Goal: Transaction & Acquisition: Obtain resource

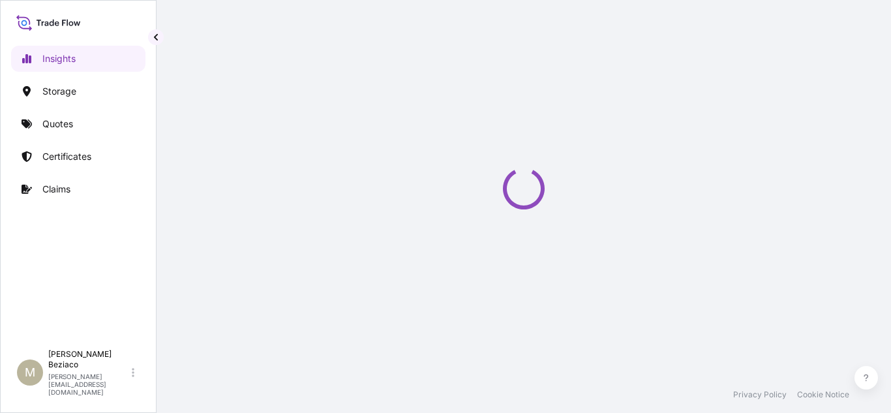
select select "2025"
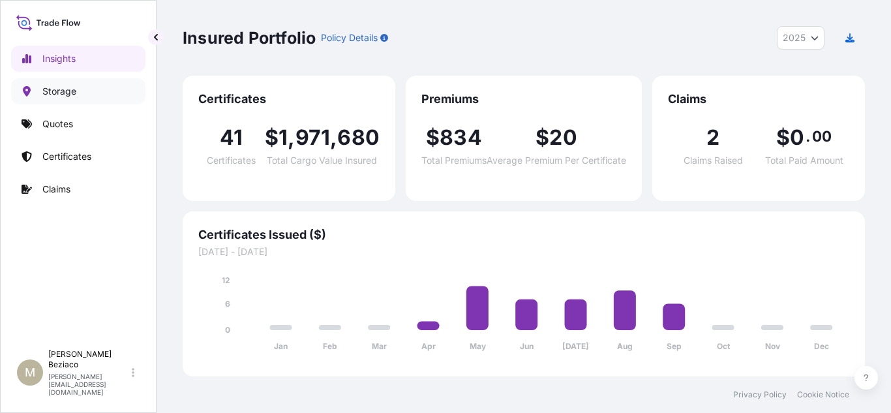
click at [83, 87] on link "Storage" at bounding box center [78, 91] width 134 height 26
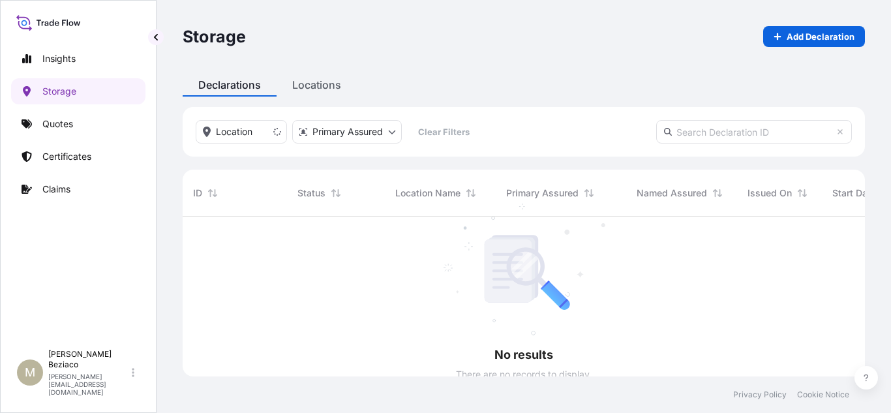
scroll to position [197, 673]
click at [781, 42] on link "Add Declaration" at bounding box center [814, 36] width 102 height 21
select select "31617"
select select "USD"
select select "mt"
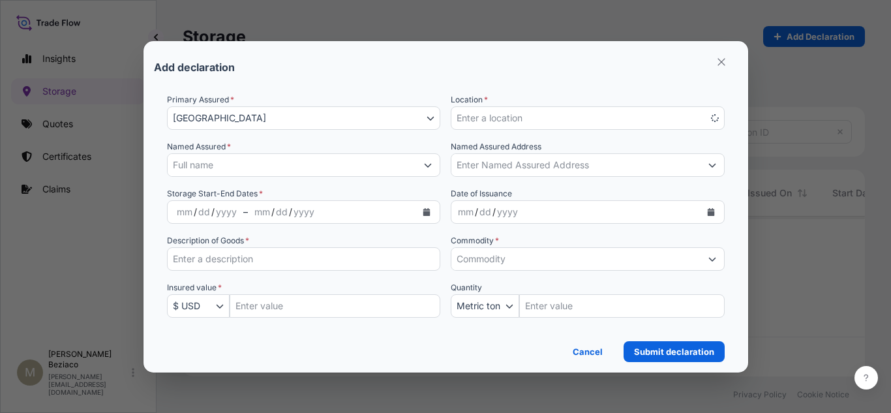
scroll to position [197, 673]
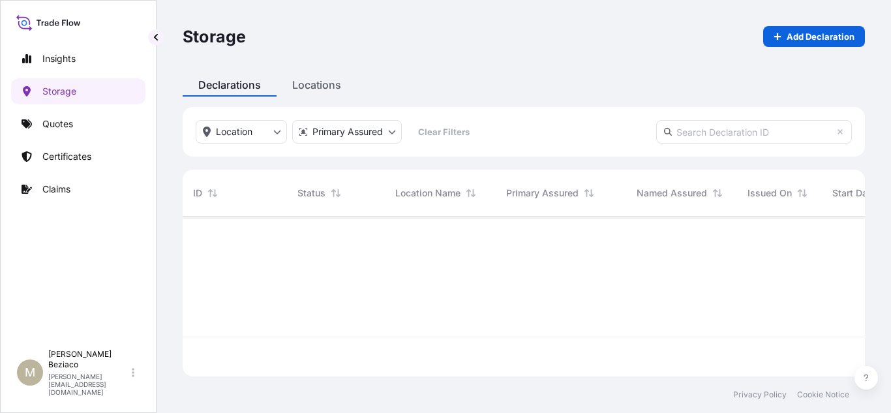
scroll to position [197, 673]
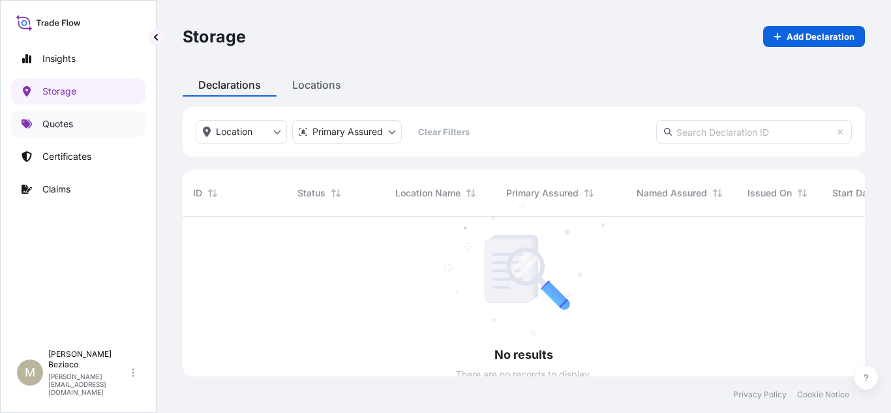
click at [75, 122] on link "Quotes" at bounding box center [78, 124] width 134 height 26
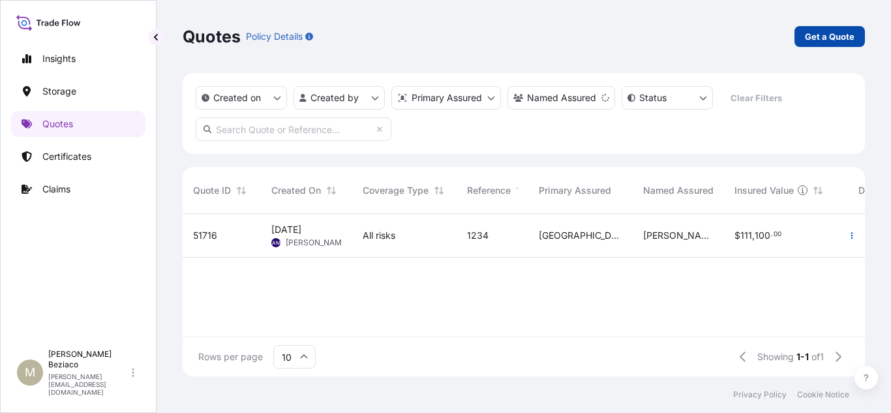
click at [821, 38] on p "Get a Quote" at bounding box center [830, 36] width 50 height 13
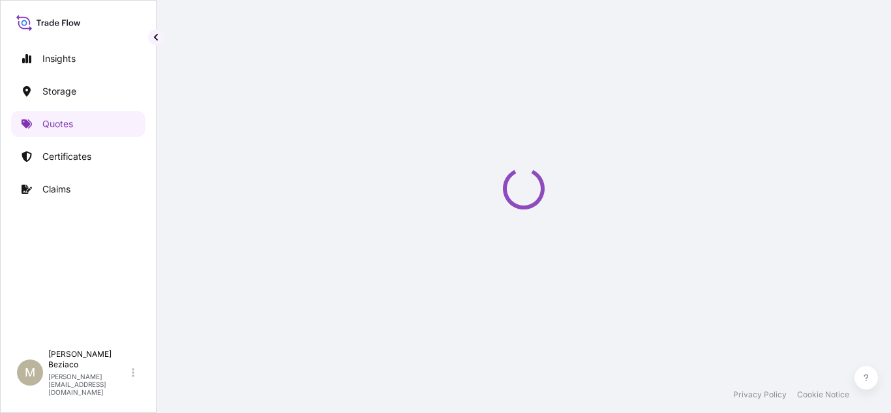
select select "Water"
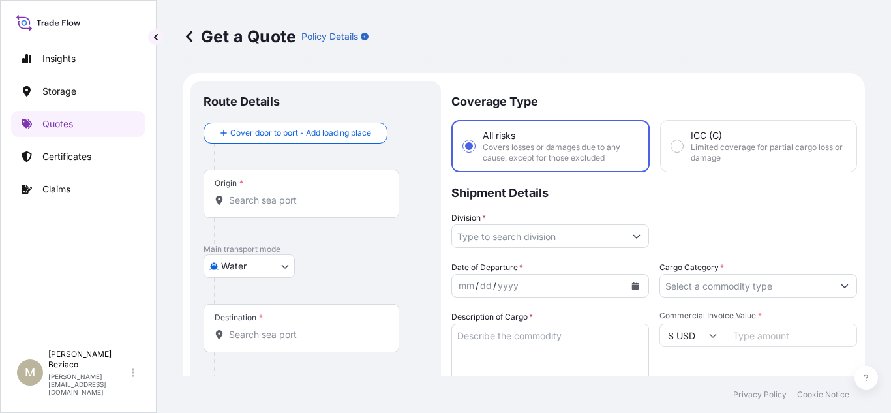
scroll to position [21, 0]
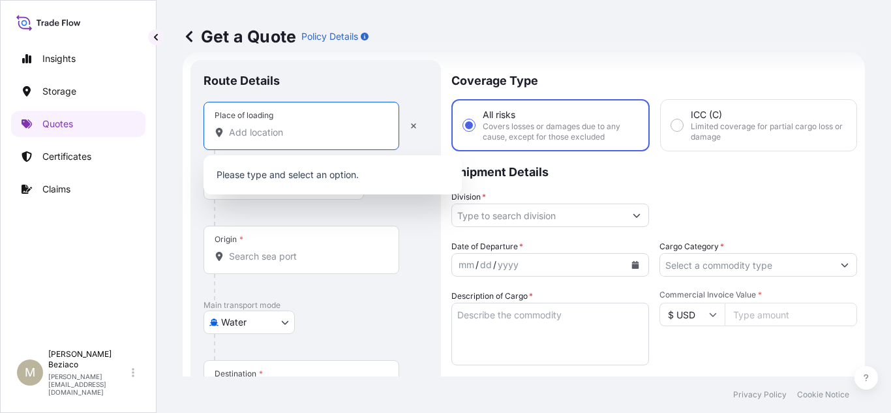
click at [279, 138] on input "Place of loading" at bounding box center [306, 132] width 154 height 13
click at [379, 78] on div "Route Details" at bounding box center [316, 87] width 224 height 29
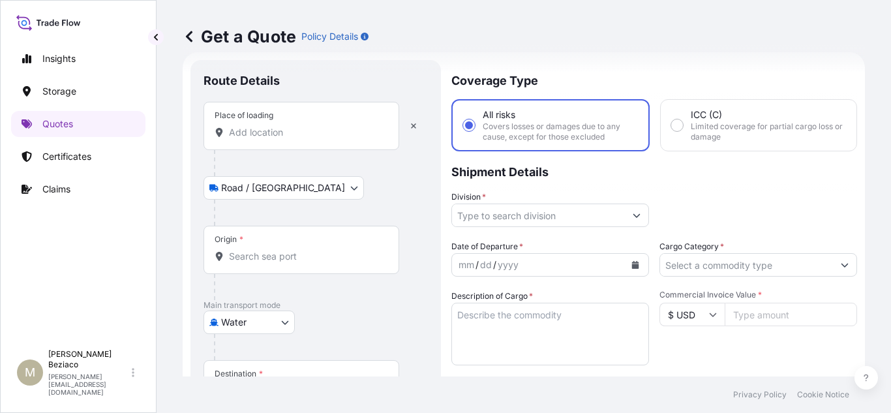
click at [319, 137] on input "Place of loading" at bounding box center [306, 132] width 154 height 13
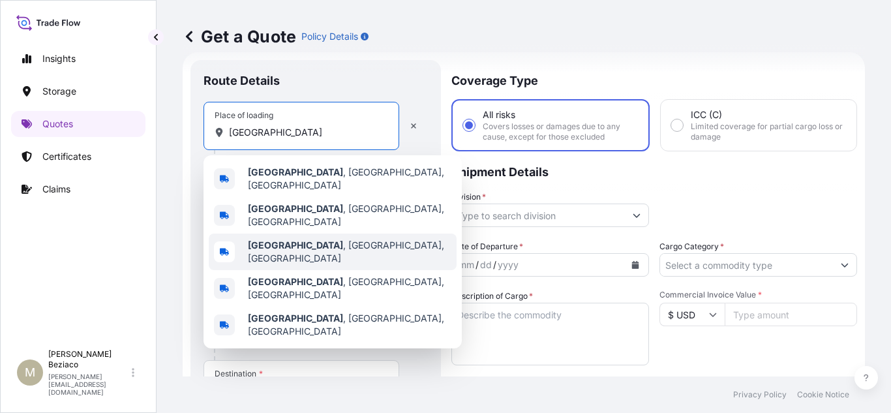
click at [337, 247] on div "[GEOGRAPHIC_DATA] , [GEOGRAPHIC_DATA], [GEOGRAPHIC_DATA]" at bounding box center [333, 252] width 248 height 37
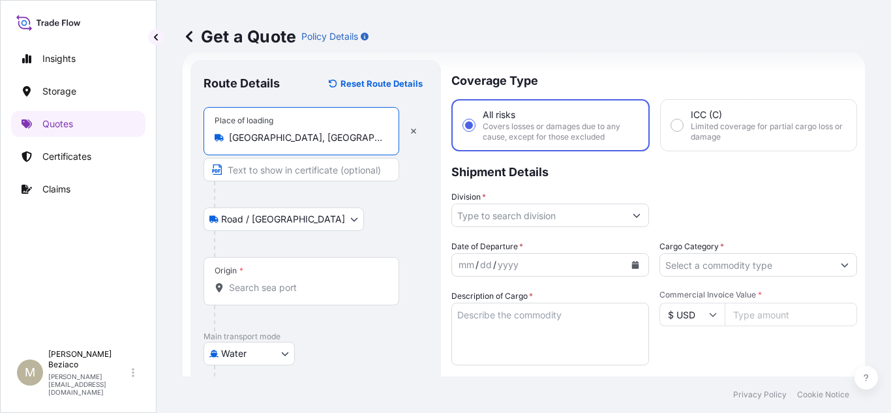
type input "[GEOGRAPHIC_DATA], [GEOGRAPHIC_DATA], [GEOGRAPHIC_DATA]"
click at [314, 287] on input "Origin *" at bounding box center [306, 287] width 154 height 13
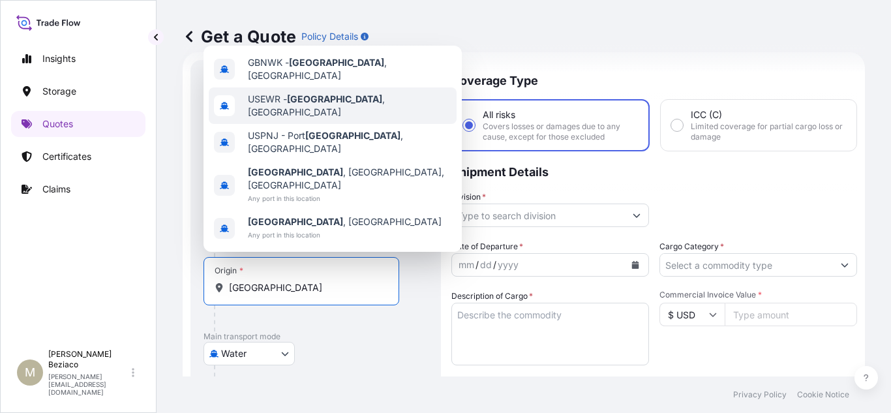
click at [372, 124] on div "USEWR - [GEOGRAPHIC_DATA] , [GEOGRAPHIC_DATA]" at bounding box center [333, 105] width 248 height 37
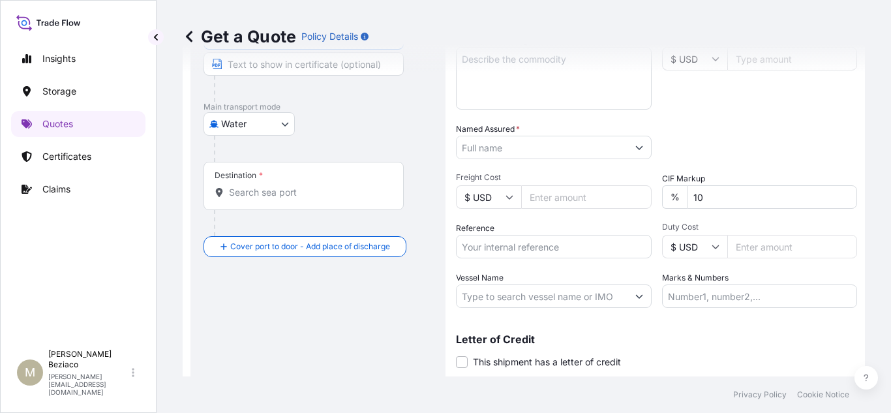
scroll to position [282, 0]
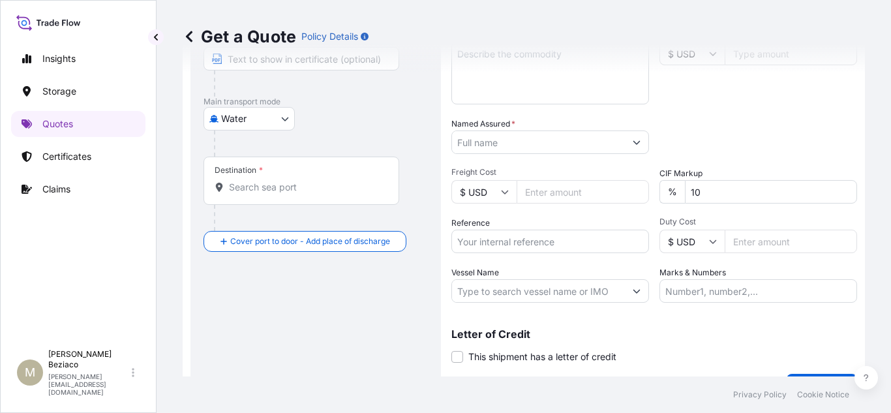
type input "USEWR - [GEOGRAPHIC_DATA], [GEOGRAPHIC_DATA]"
click at [318, 192] on input "Destination *" at bounding box center [306, 187] width 154 height 13
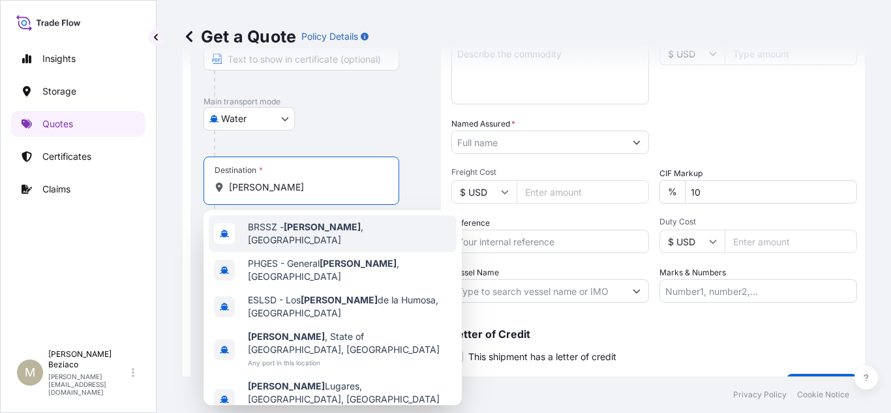
click at [331, 233] on span "[PERSON_NAME][GEOGRAPHIC_DATA] , [GEOGRAPHIC_DATA]" at bounding box center [350, 233] width 204 height 26
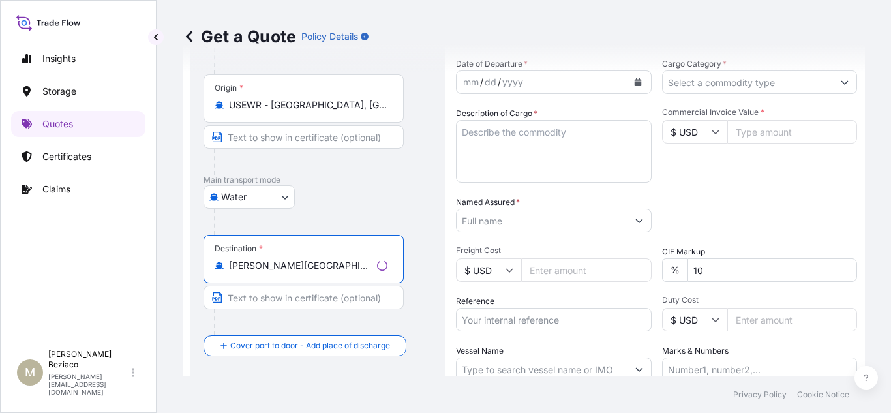
scroll to position [217, 0]
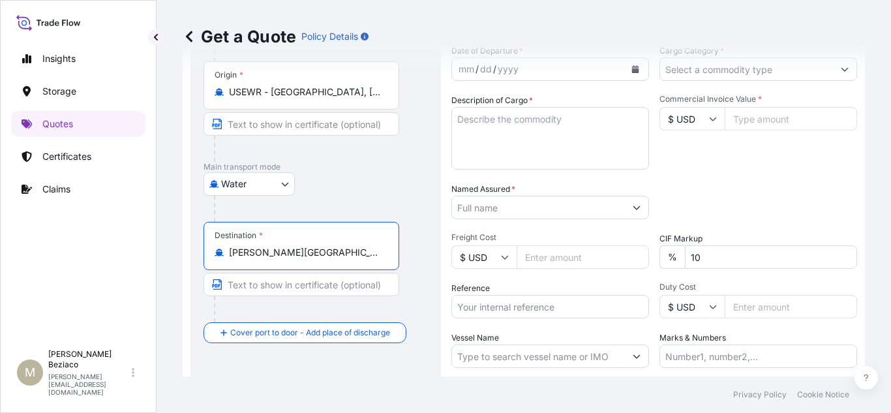
type input "[PERSON_NAME][GEOGRAPHIC_DATA], [GEOGRAPHIC_DATA]"
click at [516, 204] on input "Named Assured *" at bounding box center [538, 207] width 173 height 23
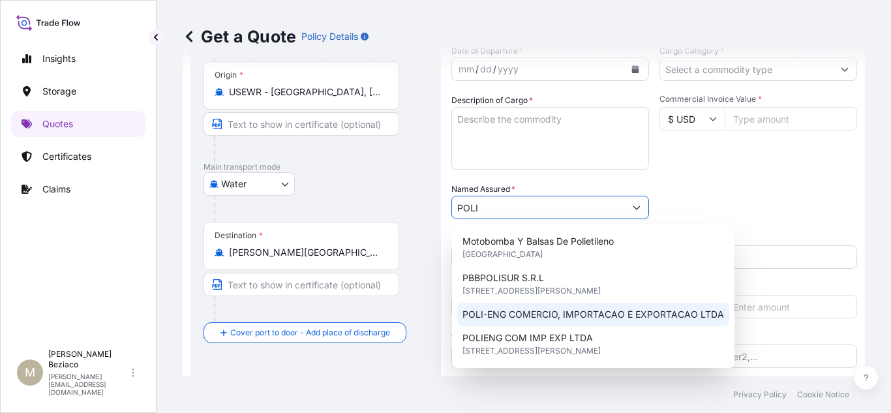
click at [628, 319] on span "POLI-ENG COMERCIO, IMPORTACAO E EXPORTACAO LTDA" at bounding box center [593, 314] width 262 height 13
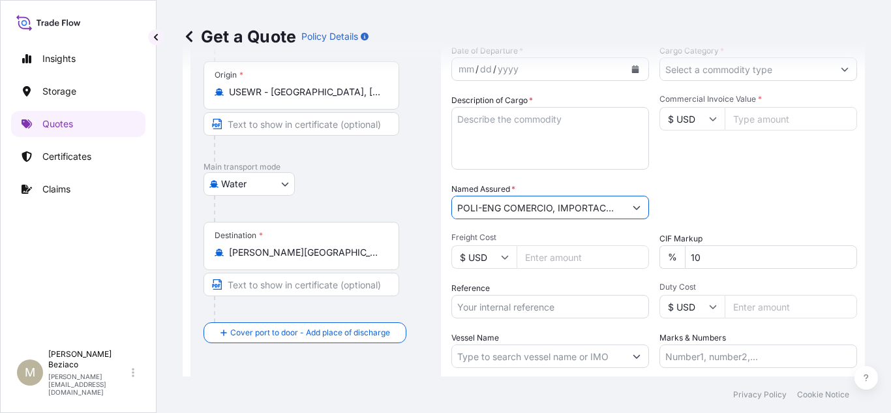
type input "POLI-ENG COMERCIO, IMPORTACAO E EXPORTACAO LTDA"
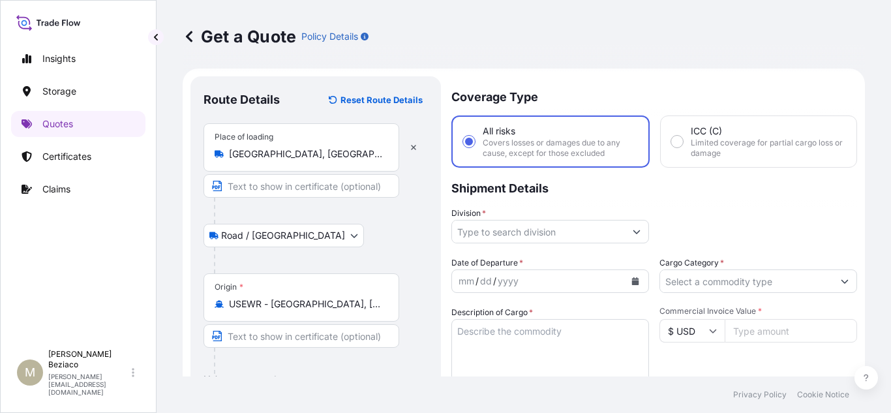
scroll to position [0, 0]
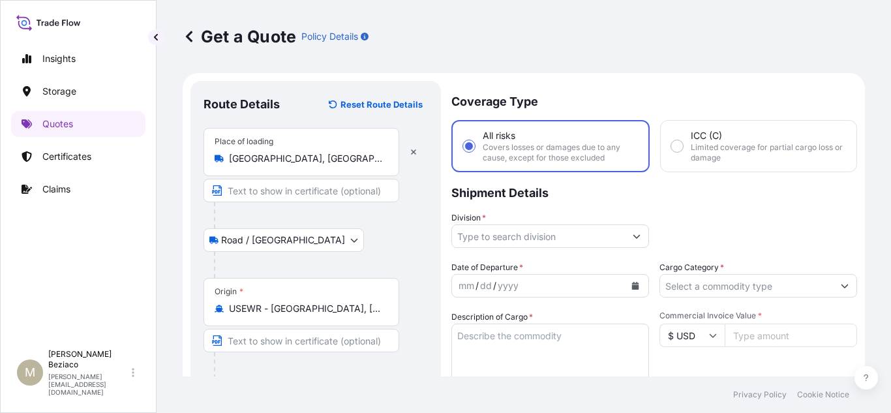
click at [597, 237] on input "Division *" at bounding box center [538, 235] width 173 height 23
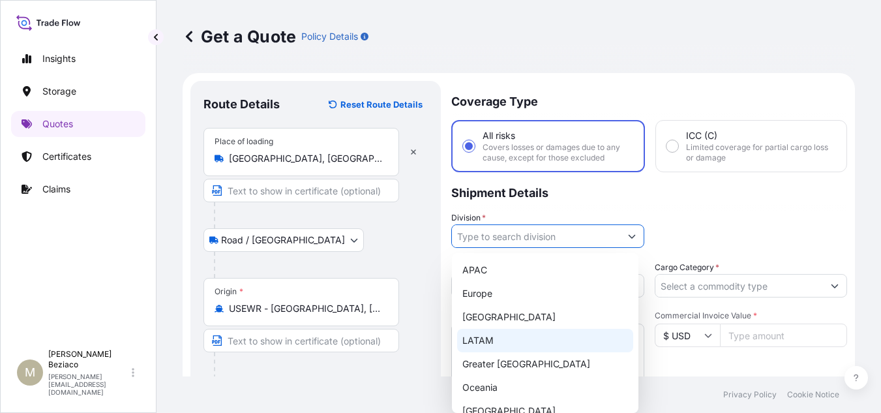
click at [494, 342] on div "LATAM" at bounding box center [545, 340] width 176 height 23
type input "LATAM"
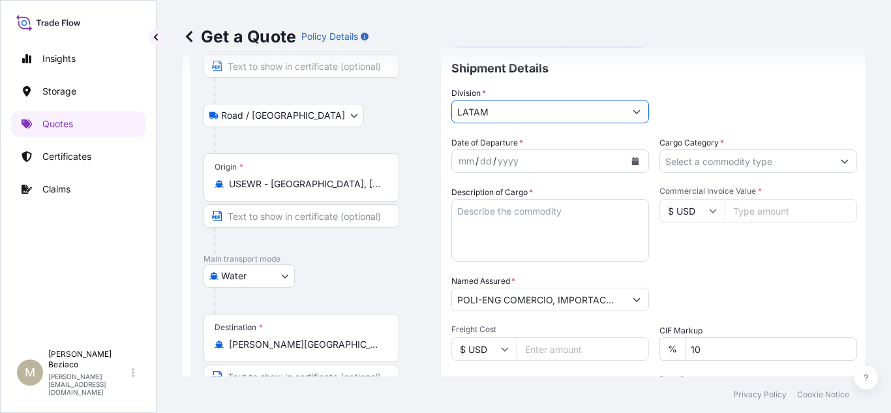
scroll to position [130, 0]
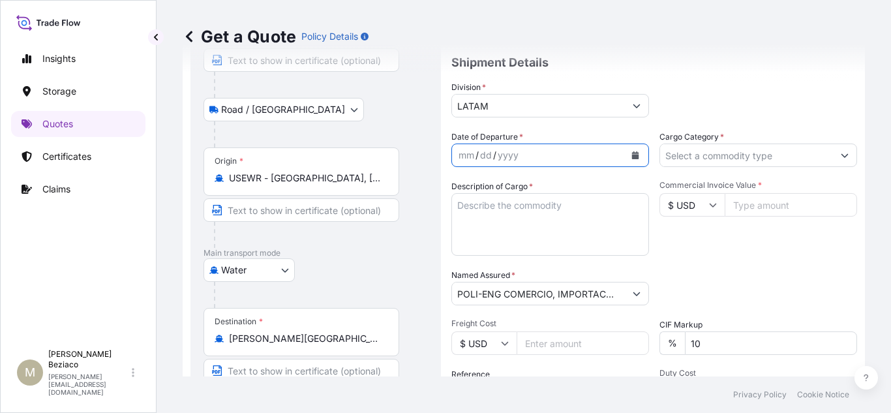
click at [632, 153] on icon "Calendar" at bounding box center [635, 155] width 7 height 8
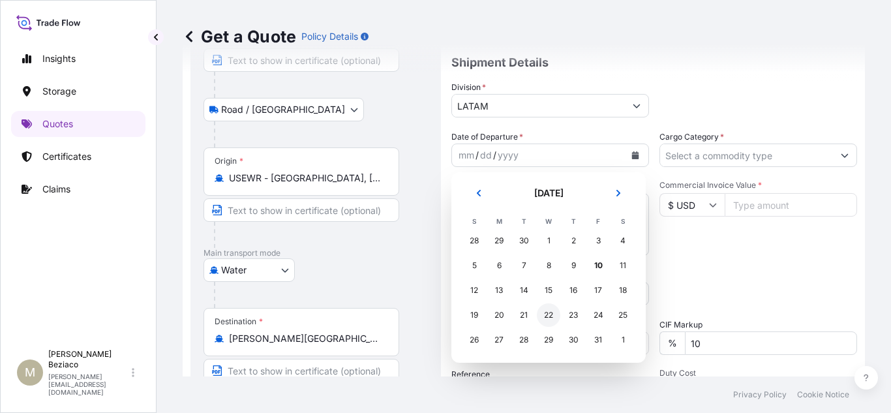
click at [540, 314] on div "22" at bounding box center [548, 314] width 23 height 23
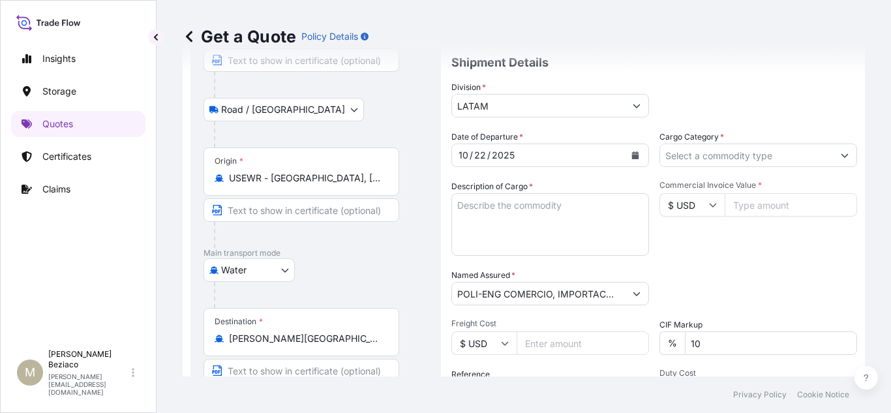
click at [552, 347] on input "Freight Cost" at bounding box center [583, 342] width 132 height 23
paste input "727.51"
type input "727.51"
click at [738, 265] on div "Date of Departure * [DATE] Cargo Category * Description of Cargo * Commercial I…" at bounding box center [654, 292] width 406 height 324
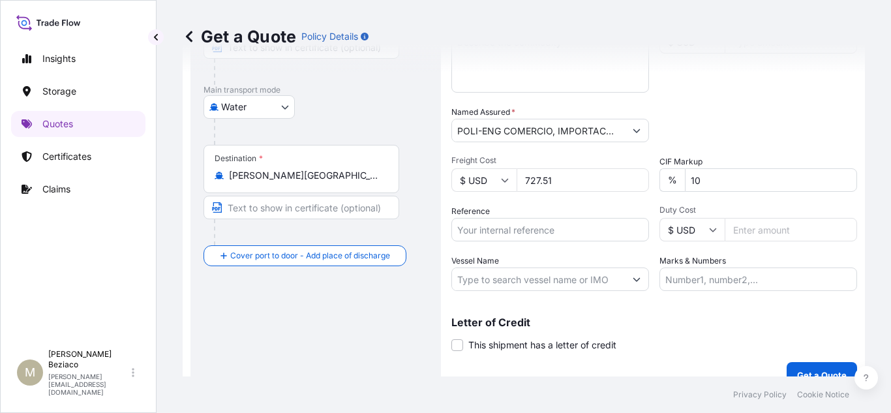
scroll to position [313, 0]
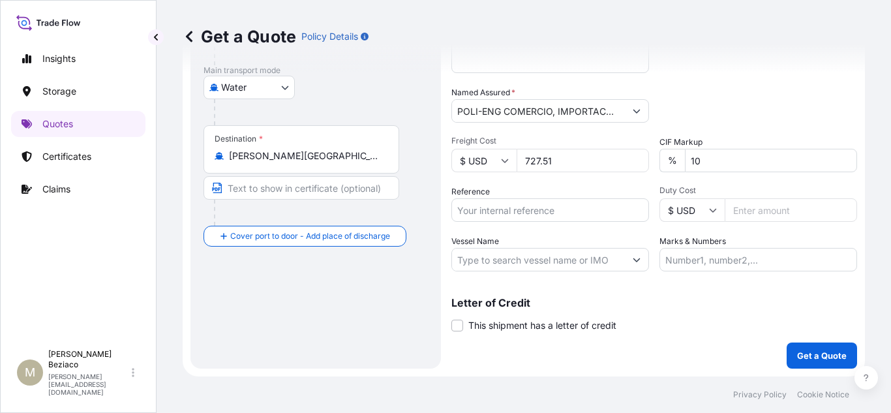
click at [751, 212] on input "Duty Cost" at bounding box center [791, 209] width 132 height 23
click at [770, 210] on input "Duty Cost" at bounding box center [791, 209] width 132 height 23
paste input "34.47"
type input "34.47"
drag, startPoint x: 775, startPoint y: 211, endPoint x: 697, endPoint y: 205, distance: 77.8
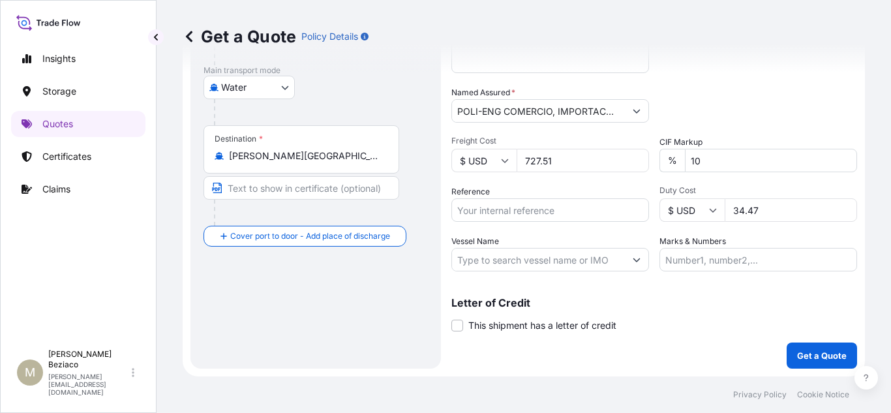
click at [697, 205] on div "$ USD 34.47" at bounding box center [758, 209] width 198 height 23
type input "34470.03"
click at [770, 238] on div "Marks & Numbers" at bounding box center [758, 253] width 198 height 37
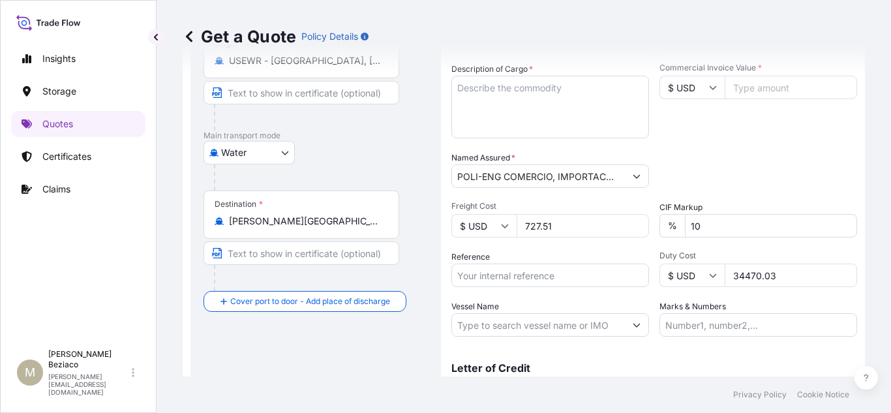
drag, startPoint x: 698, startPoint y: 219, endPoint x: 678, endPoint y: 217, distance: 20.3
click at [678, 217] on div "% 10" at bounding box center [758, 225] width 198 height 23
type input "10"
click at [787, 93] on input "Commercial Invoice Value *" at bounding box center [791, 87] width 132 height 23
type input "63514.30"
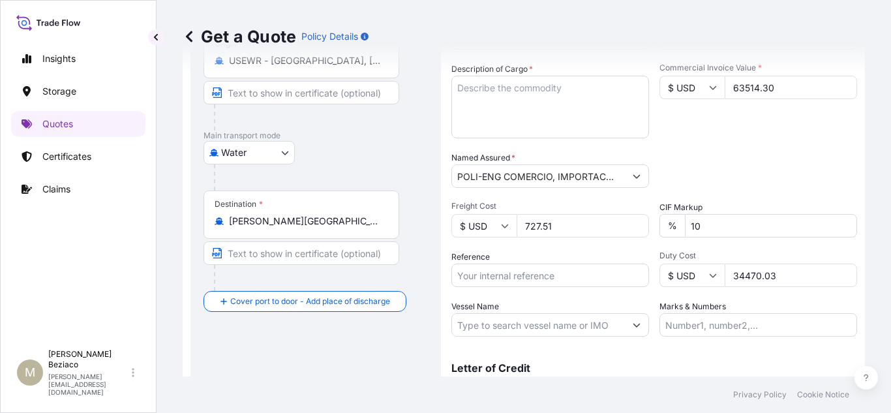
drag, startPoint x: 785, startPoint y: 272, endPoint x: 690, endPoint y: 261, distance: 95.9
click at [690, 261] on div "Duty Cost $ USD 34470.03" at bounding box center [758, 268] width 198 height 37
click at [751, 232] on input "10" at bounding box center [771, 225] width 172 height 23
type input "1"
type input "10"
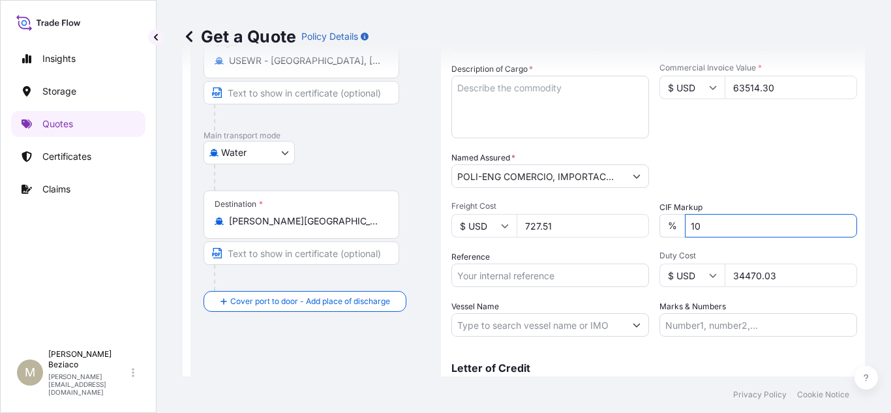
drag, startPoint x: 791, startPoint y: 279, endPoint x: 683, endPoint y: 261, distance: 109.1
click at [683, 261] on div "Duty Cost $ USD 34470.03" at bounding box center [758, 268] width 198 height 37
paste input "43.81"
type input "43.81"
click at [791, 299] on div "Date of Departure * [DATE] Cargo Category * Description of Cargo * Commercial I…" at bounding box center [654, 175] width 406 height 324
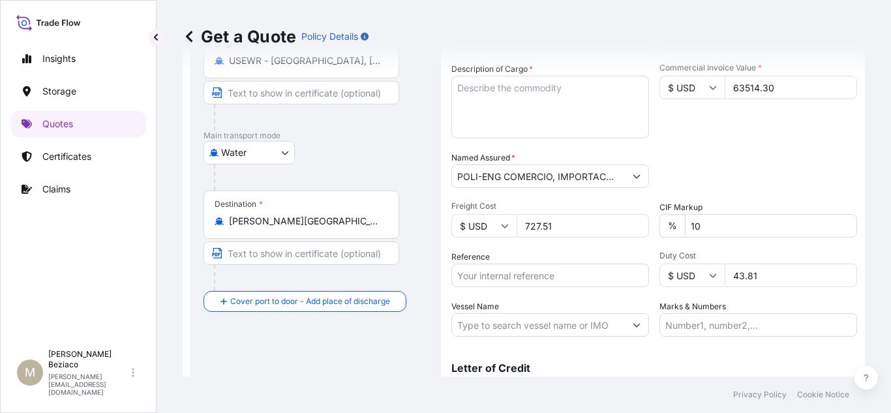
drag, startPoint x: 770, startPoint y: 279, endPoint x: 718, endPoint y: 267, distance: 53.5
click at [718, 267] on div "$ USD 43.81" at bounding box center [758, 275] width 198 height 23
type input "43806.49"
click at [728, 318] on input "Marks & Numbers" at bounding box center [758, 324] width 198 height 23
paste input "3015013358"
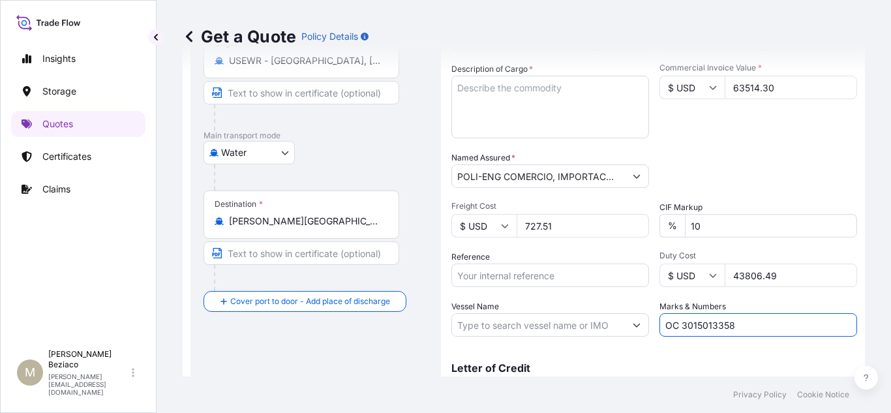
type input "OC 3015013358"
click at [503, 269] on input "Reference" at bounding box center [550, 275] width 198 height 23
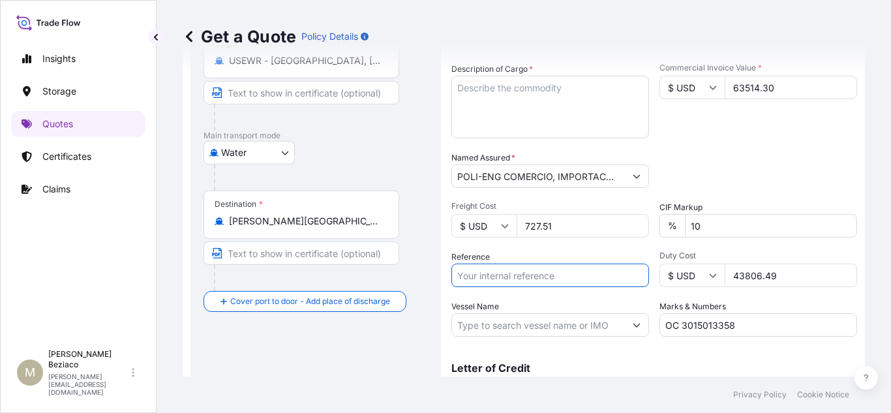
paste input "IMATL202510008BR"
type input "IMATL202510008BR"
click at [588, 303] on div "Vessel Name" at bounding box center [550, 318] width 198 height 37
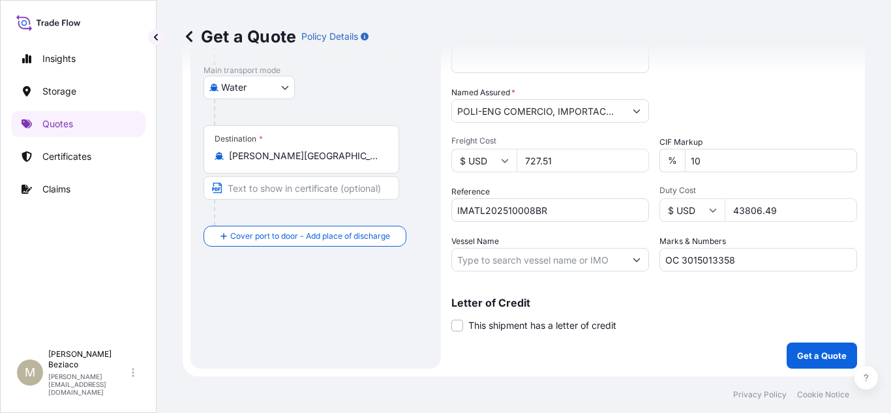
click at [727, 163] on input "10" at bounding box center [771, 160] width 172 height 23
type input "1"
type input "0"
click at [769, 103] on div "Packing Category Type to search a container mode Please select a primary mode o…" at bounding box center [758, 104] width 198 height 37
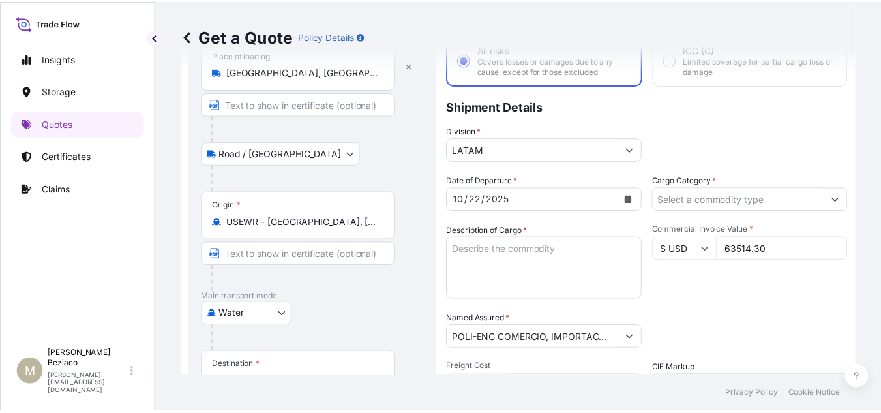
scroll to position [52, 0]
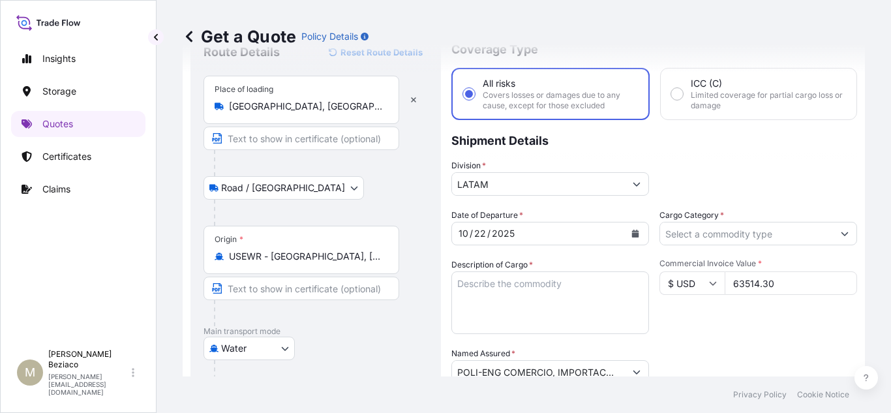
click at [834, 234] on button "Show suggestions" at bounding box center [844, 233] width 23 height 23
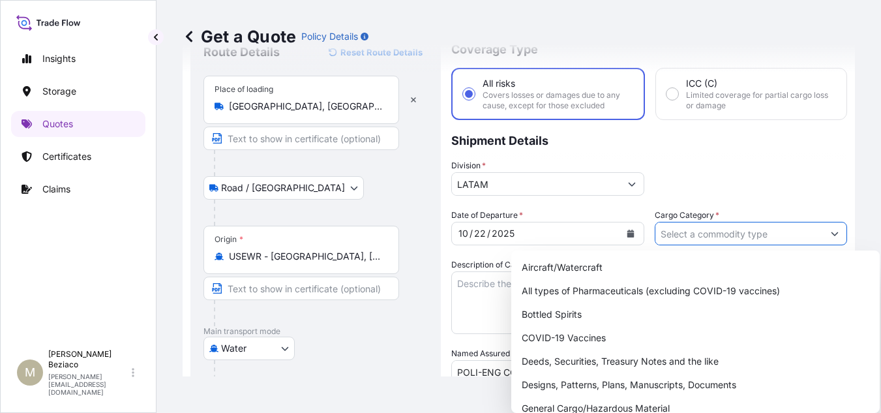
scroll to position [117, 0]
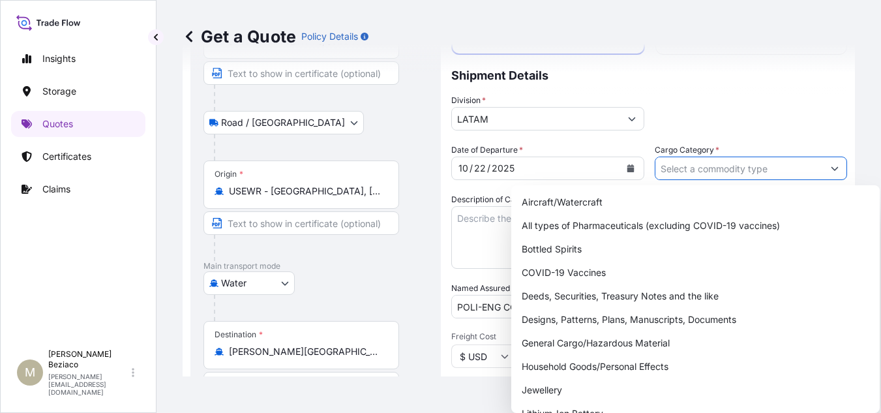
click at [831, 171] on button "Show suggestions" at bounding box center [834, 168] width 23 height 23
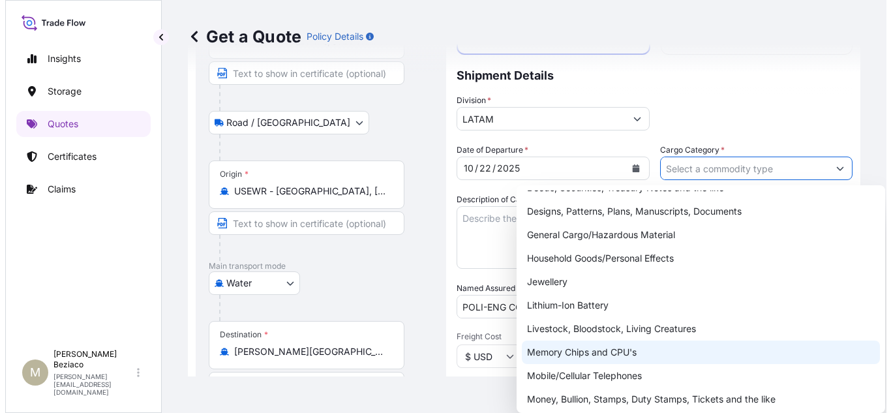
scroll to position [130, 0]
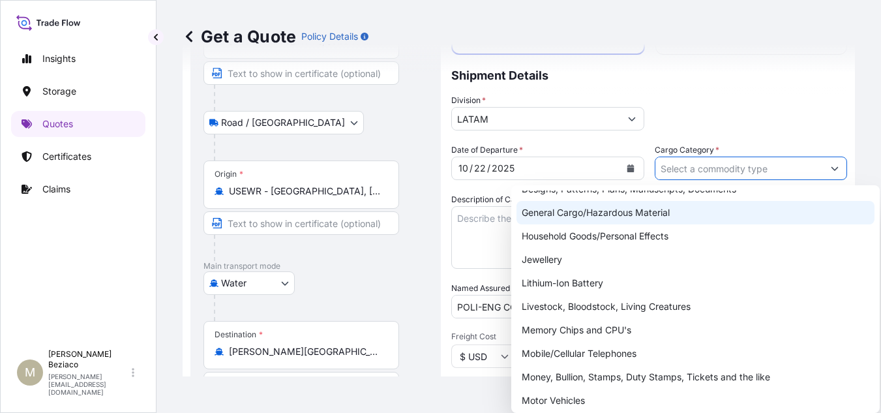
click at [609, 215] on div "General Cargo/Hazardous Material" at bounding box center [696, 212] width 358 height 23
type input "General Cargo/Hazardous Material"
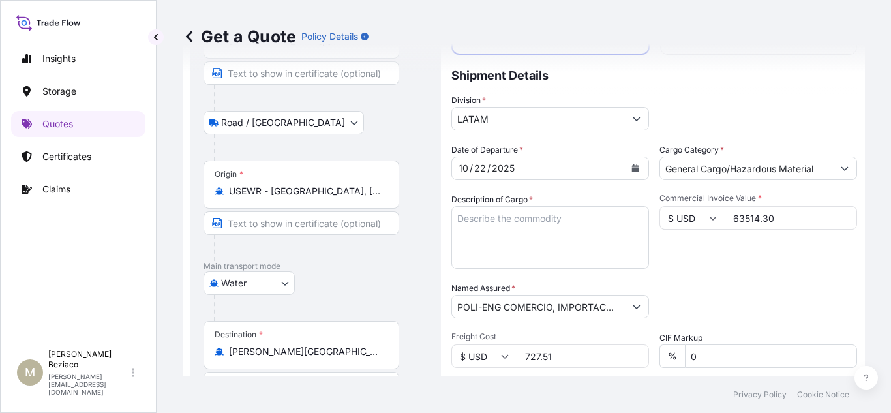
click at [511, 234] on textarea "Description of Cargo *" at bounding box center [550, 237] width 198 height 63
drag, startPoint x: 579, startPoint y: 224, endPoint x: 322, endPoint y: 187, distance: 259.6
click at [321, 187] on form "Route Details Reset Route Details Place of loading [GEOGRAPHIC_DATA], [GEOGRAPH…" at bounding box center [524, 264] width 682 height 616
paste textarea "POLYURETHANE FILM ES2592"
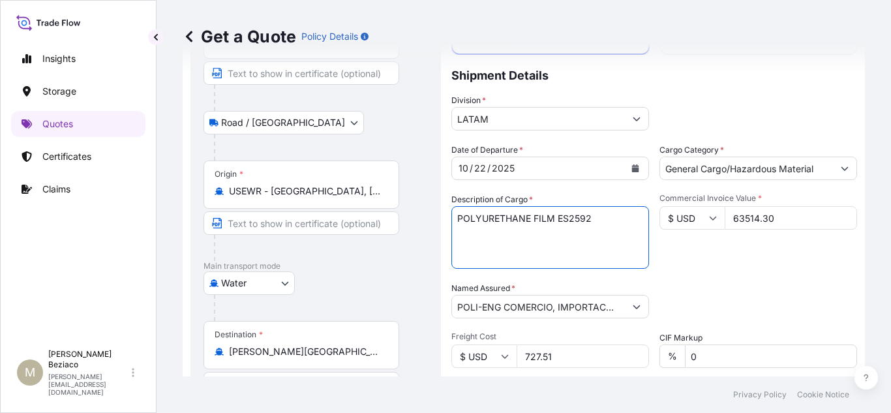
type textarea "POLYURETHANE FILM ES2592"
click at [832, 292] on div "Packing Category Type to search a container mode Please select a primary mode o…" at bounding box center [758, 300] width 198 height 37
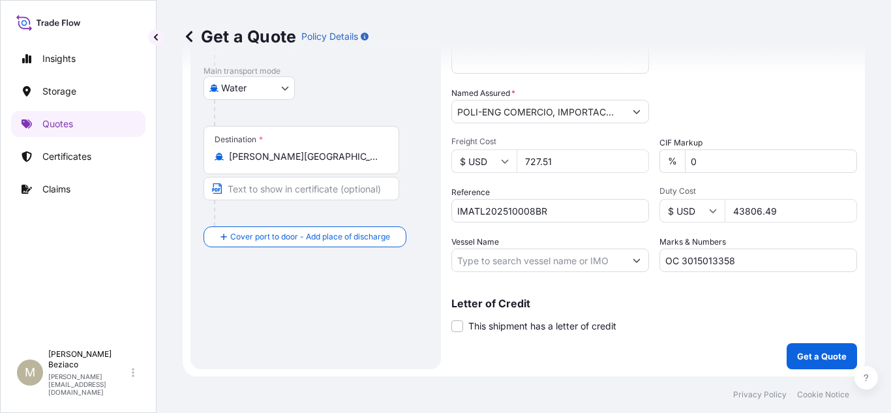
scroll to position [313, 0]
click at [834, 357] on p "Get a Quote" at bounding box center [822, 355] width 50 height 13
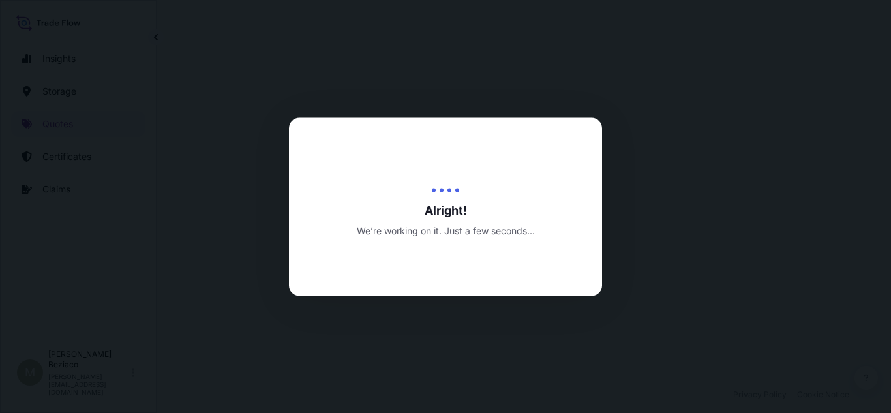
select select "Road / [GEOGRAPHIC_DATA]"
select select "Water"
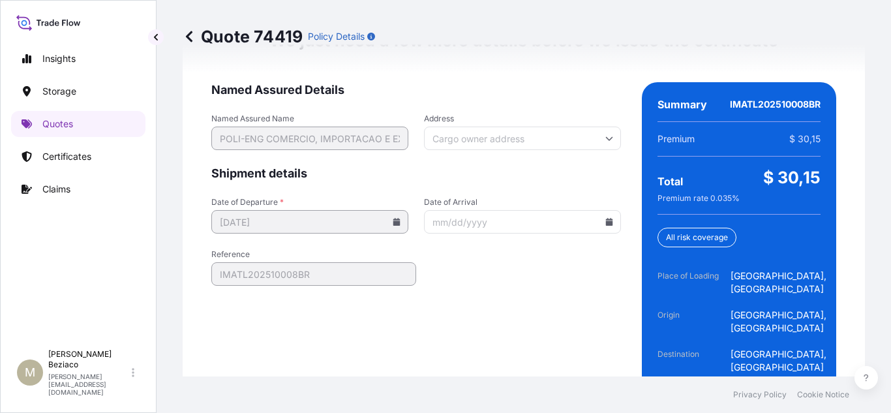
scroll to position [2203, 0]
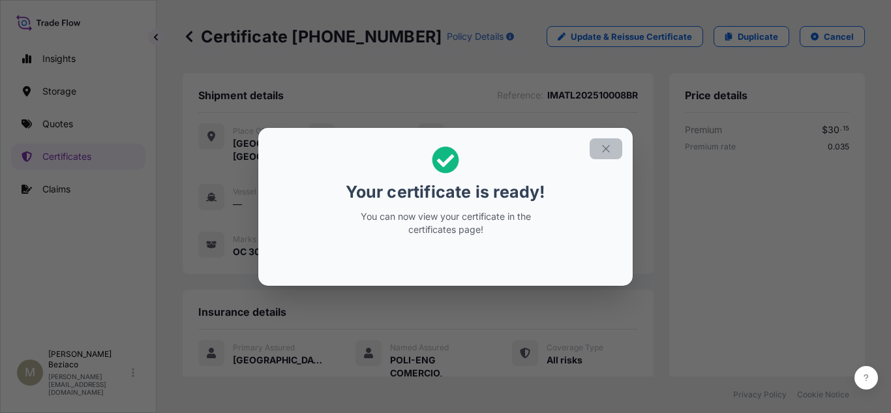
click at [609, 155] on button "button" at bounding box center [606, 148] width 33 height 21
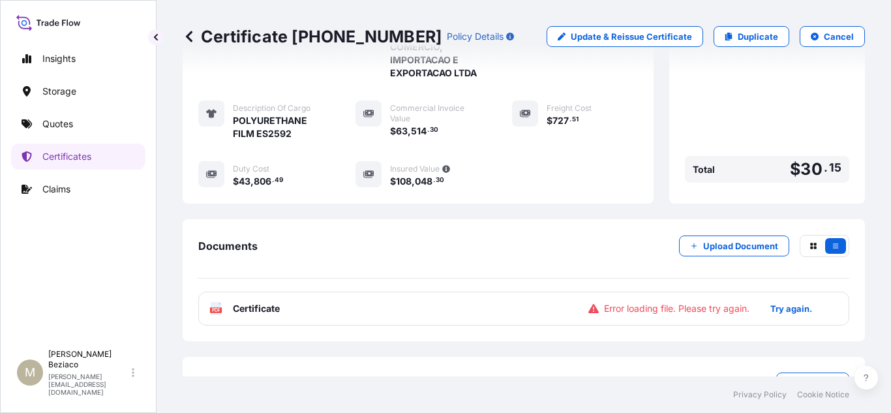
scroll to position [386, 0]
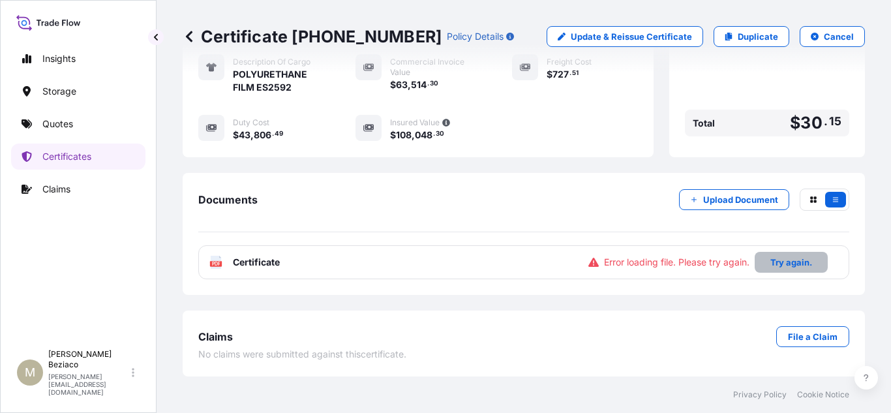
click at [776, 264] on p "Try again." at bounding box center [791, 262] width 42 height 13
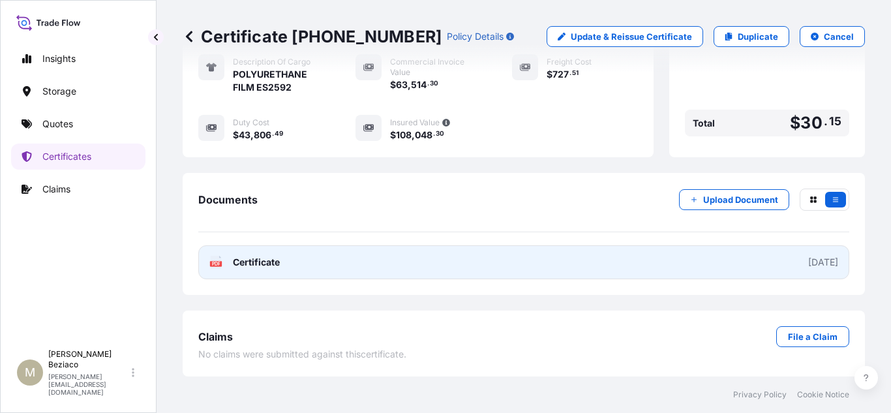
click at [757, 257] on link "PDF Certificate [DATE]" at bounding box center [523, 262] width 651 height 34
